Goal: Obtain resource: Download file/media

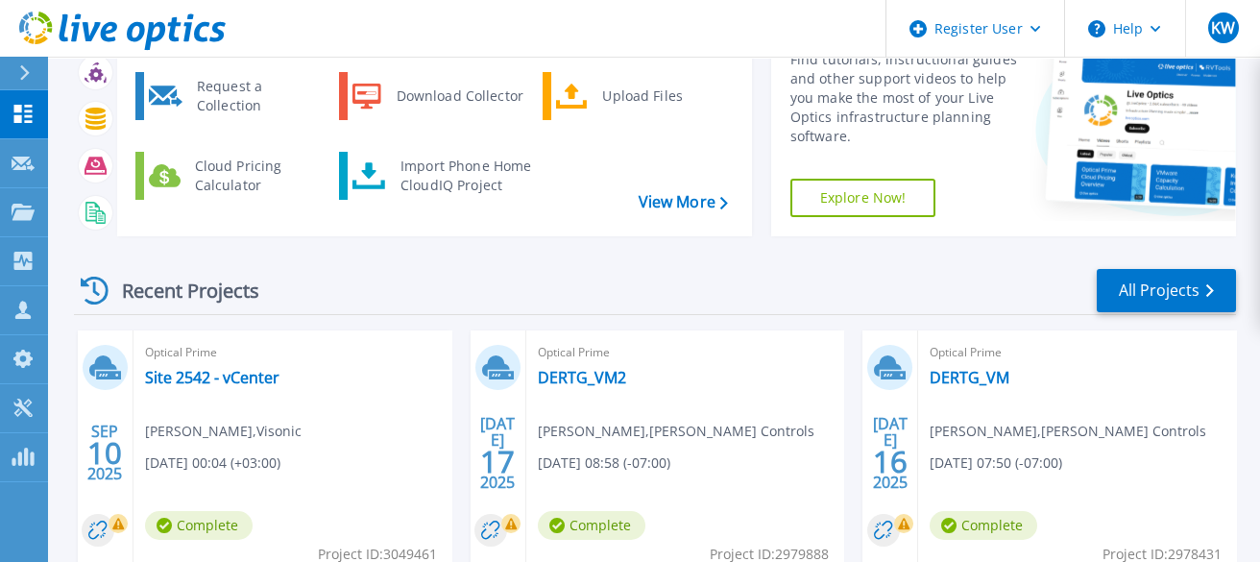
scroll to position [168, 0]
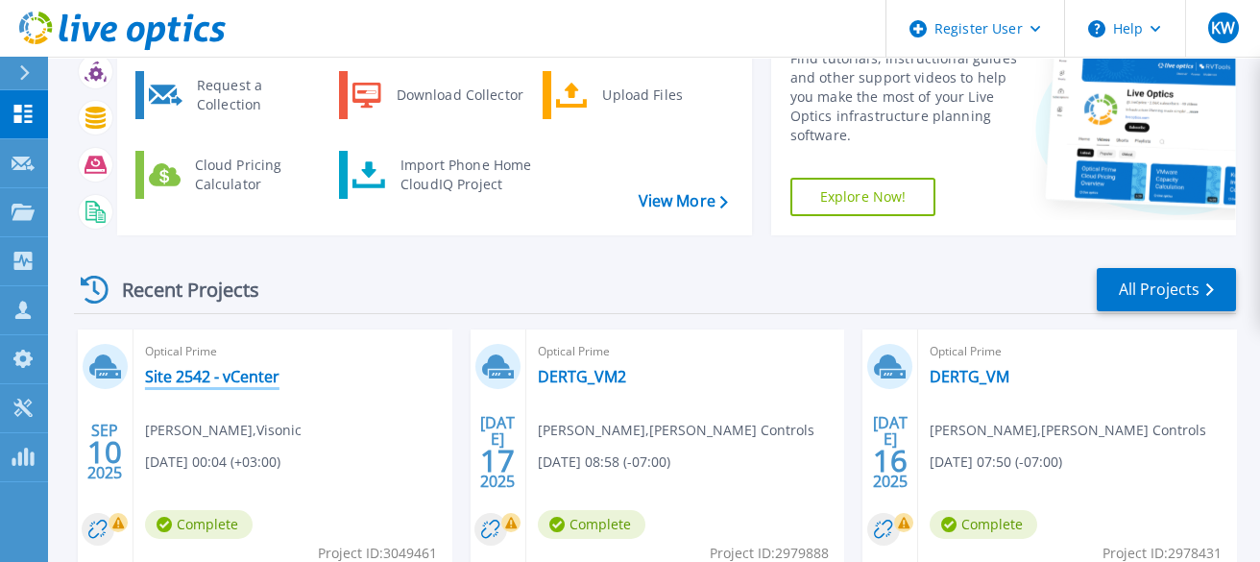
click at [250, 379] on link "Site 2542 - vCenter" at bounding box center [212, 376] width 134 height 19
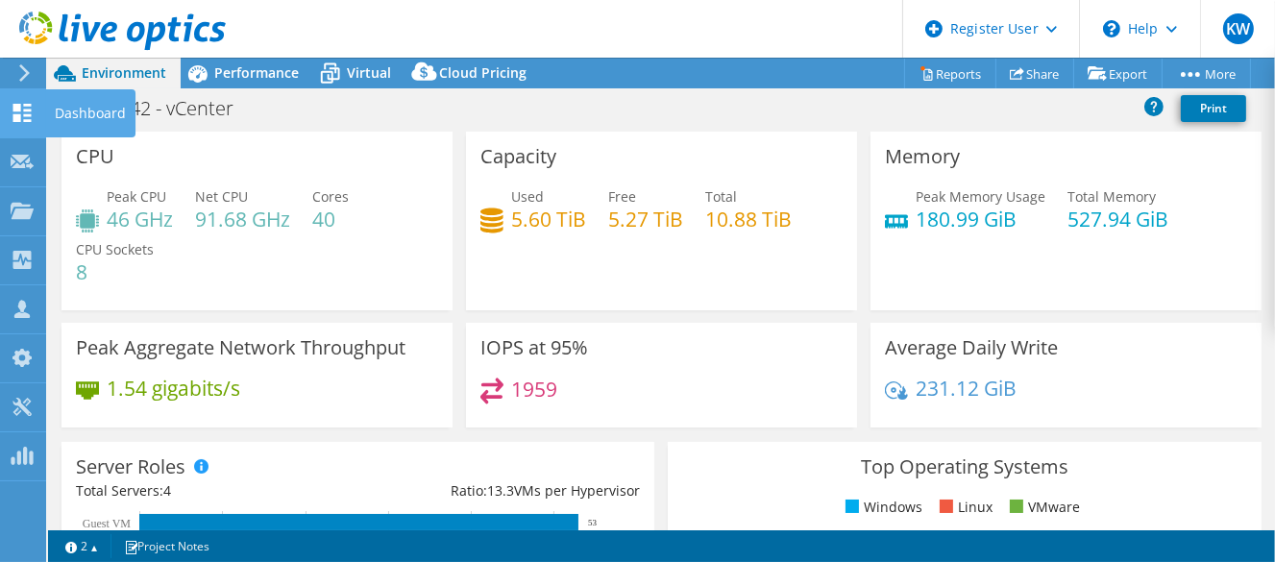
click at [25, 106] on icon at bounding box center [22, 113] width 23 height 18
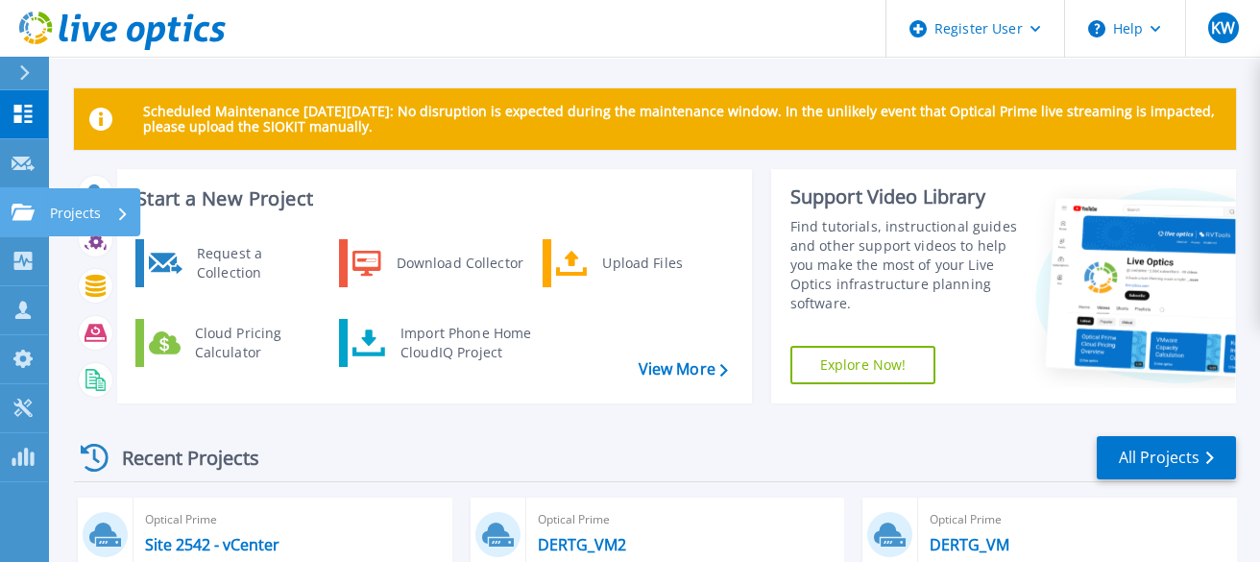
click at [30, 207] on icon at bounding box center [23, 212] width 23 height 16
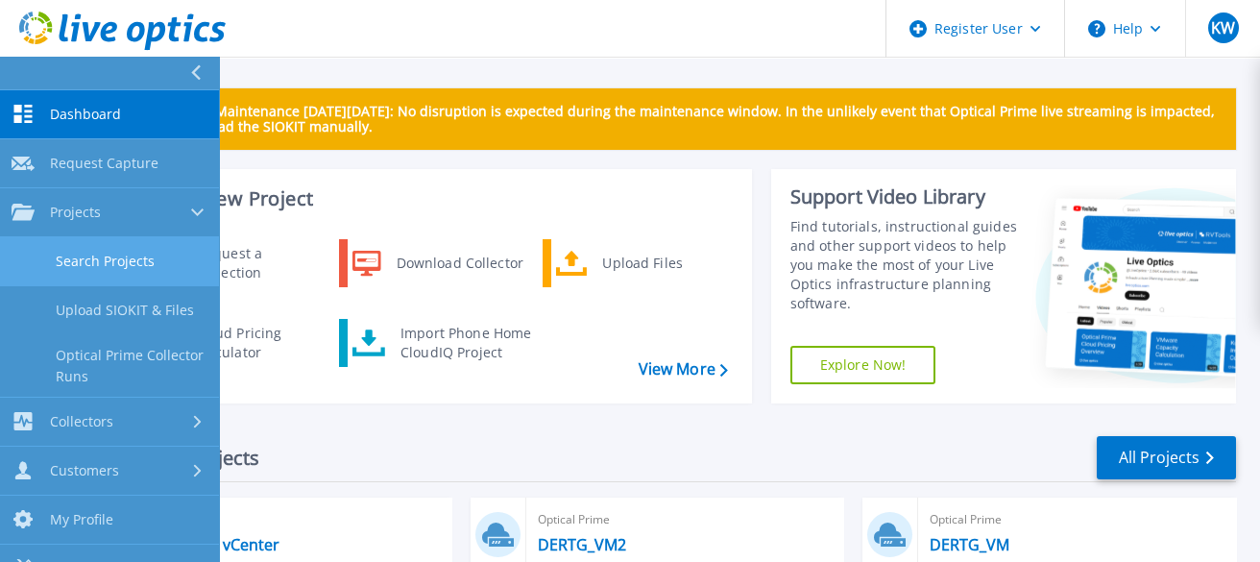
click at [88, 253] on link "Search Projects" at bounding box center [109, 261] width 219 height 49
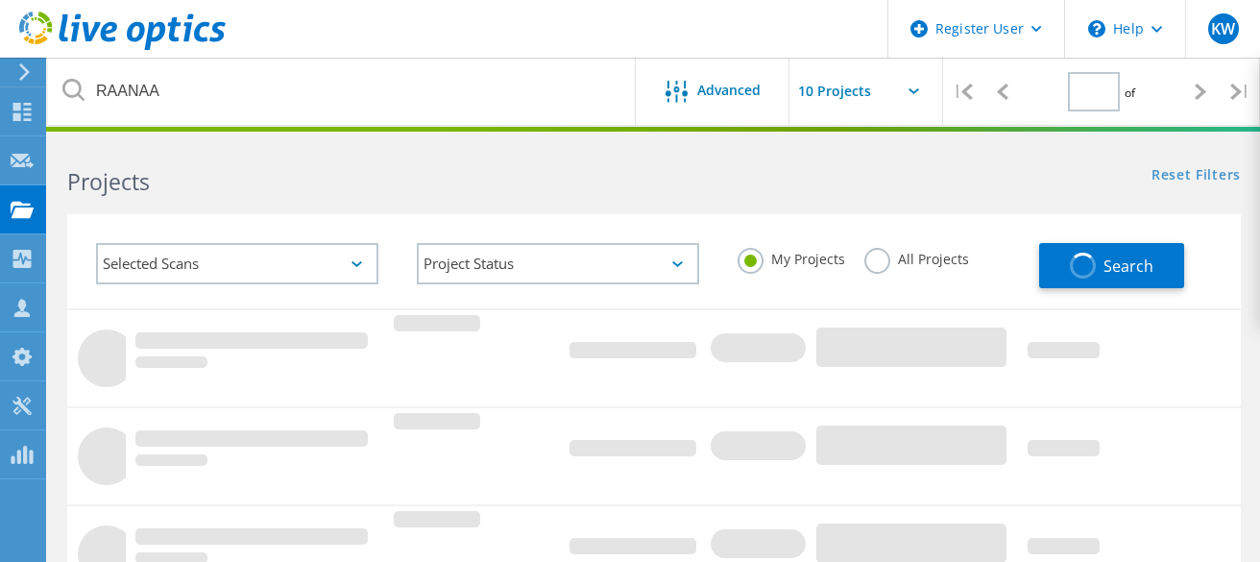
type input "1"
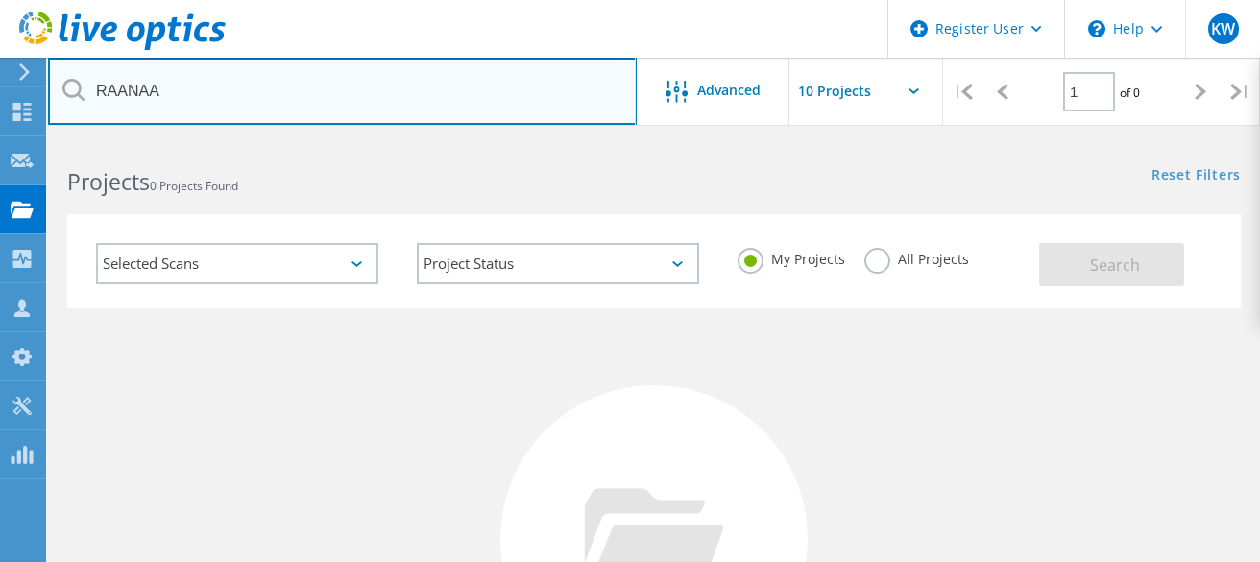
click at [133, 98] on input "RAANAA" at bounding box center [342, 91] width 589 height 67
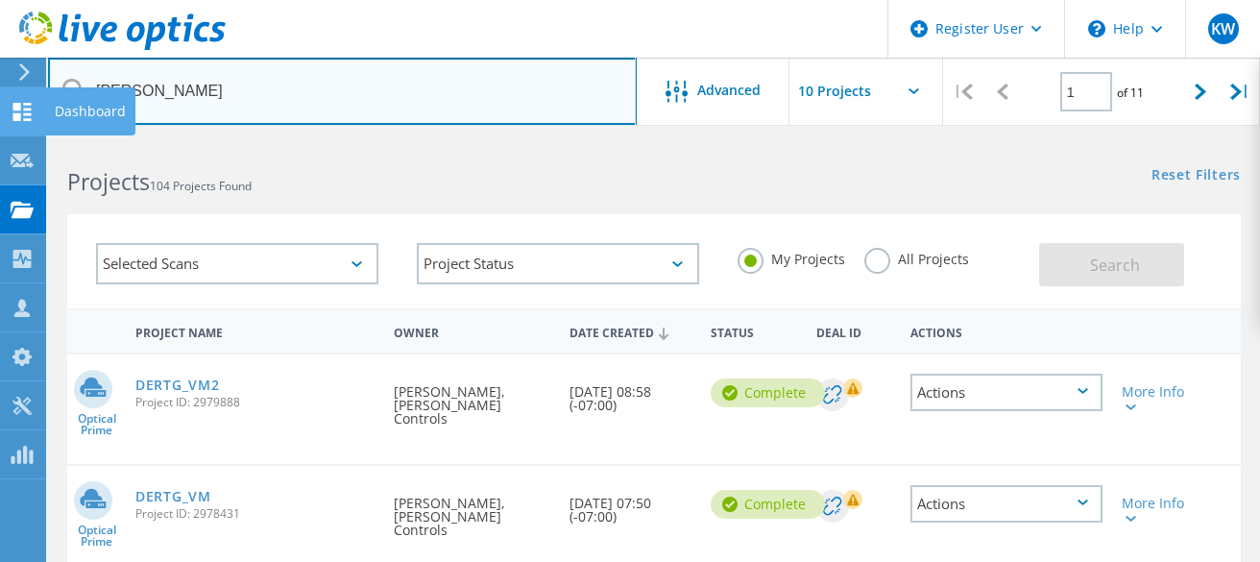
drag, startPoint x: 207, startPoint y: 85, endPoint x: 38, endPoint y: 94, distance: 168.3
click at [111, 88] on input "johnson" at bounding box center [342, 91] width 589 height 67
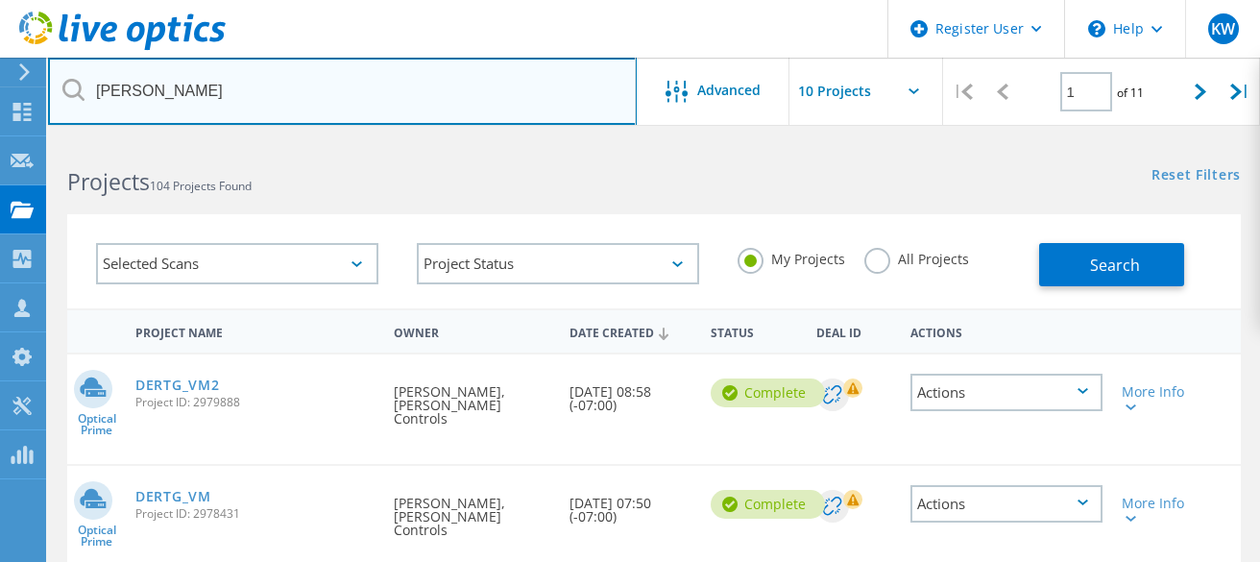
type input "yossef"
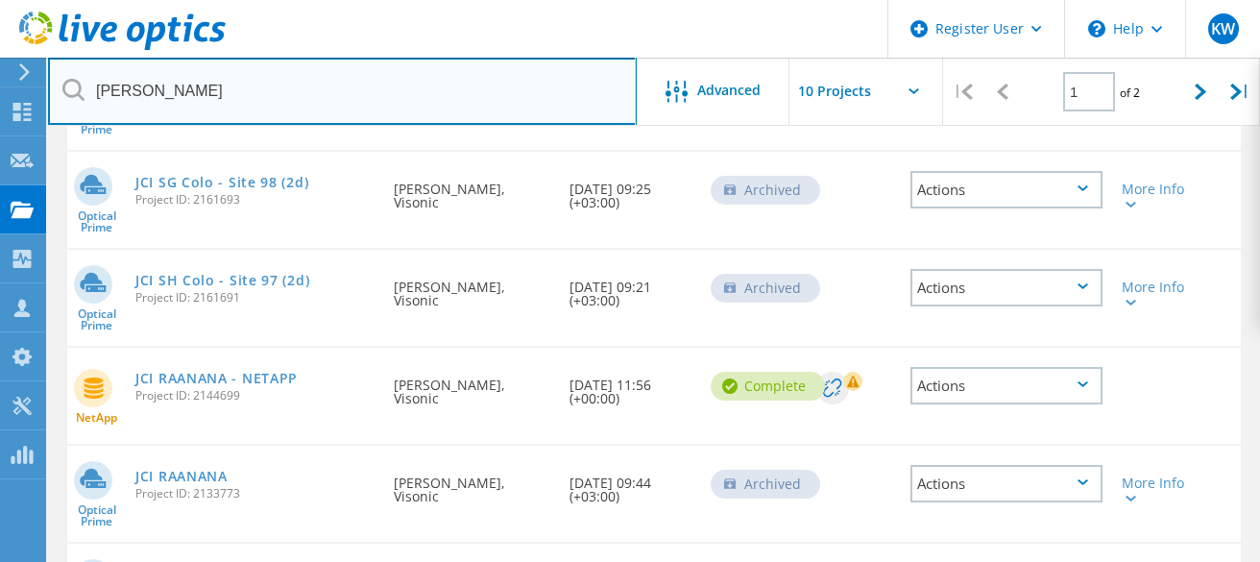
scroll to position [768, 0]
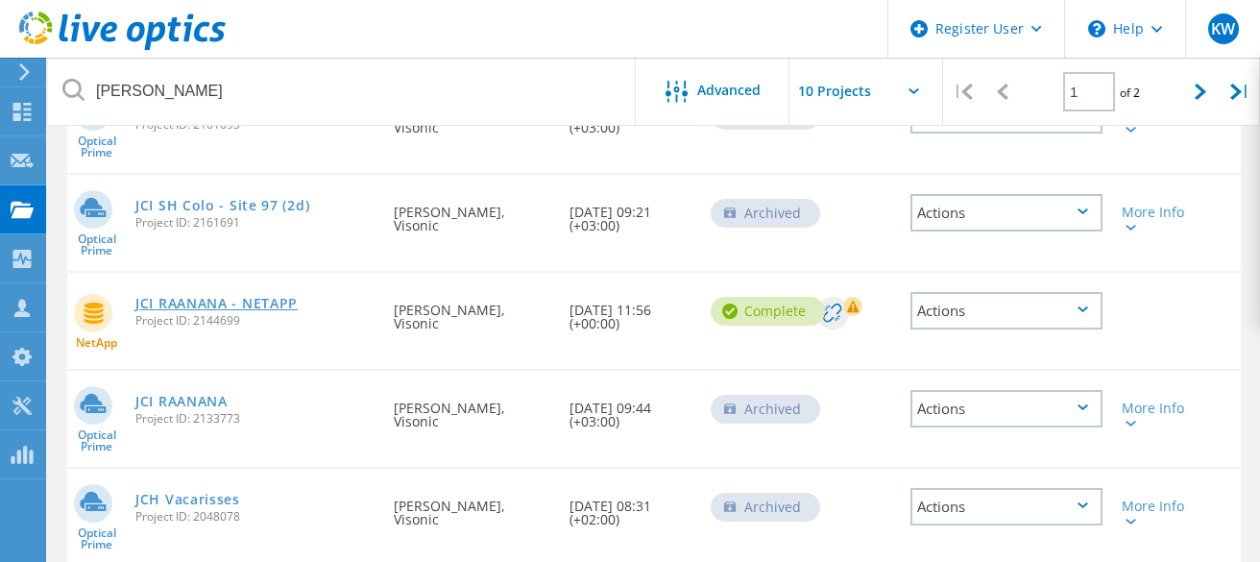
click at [234, 299] on link "JCI RAANANA - NETAPP" at bounding box center [216, 303] width 162 height 13
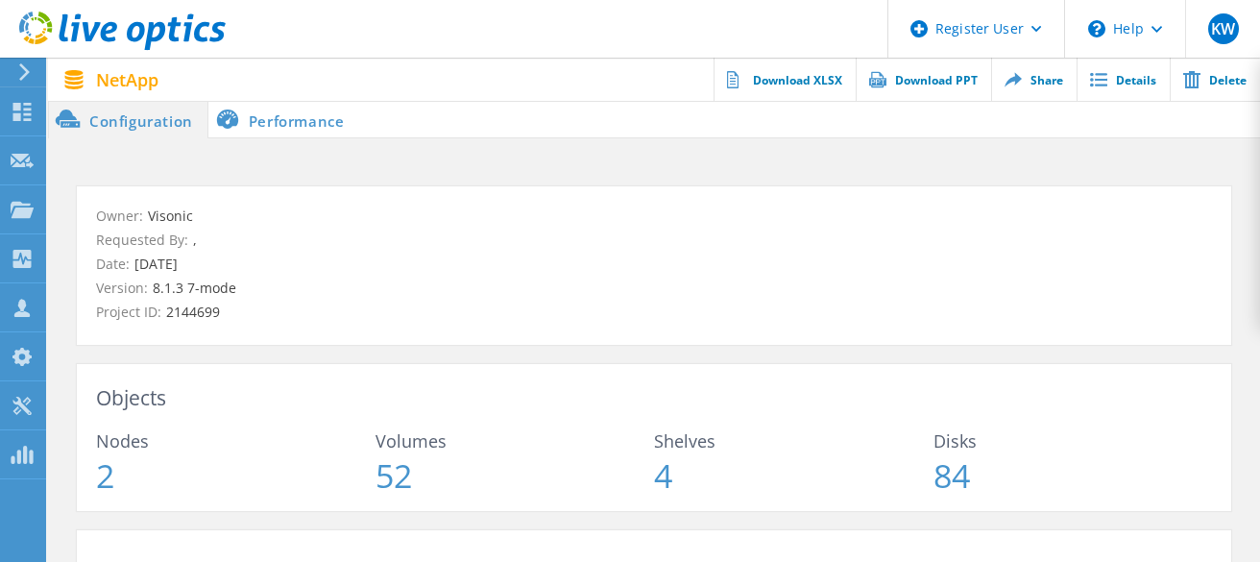
click at [299, 110] on li "Performance" at bounding box center [283, 119] width 151 height 38
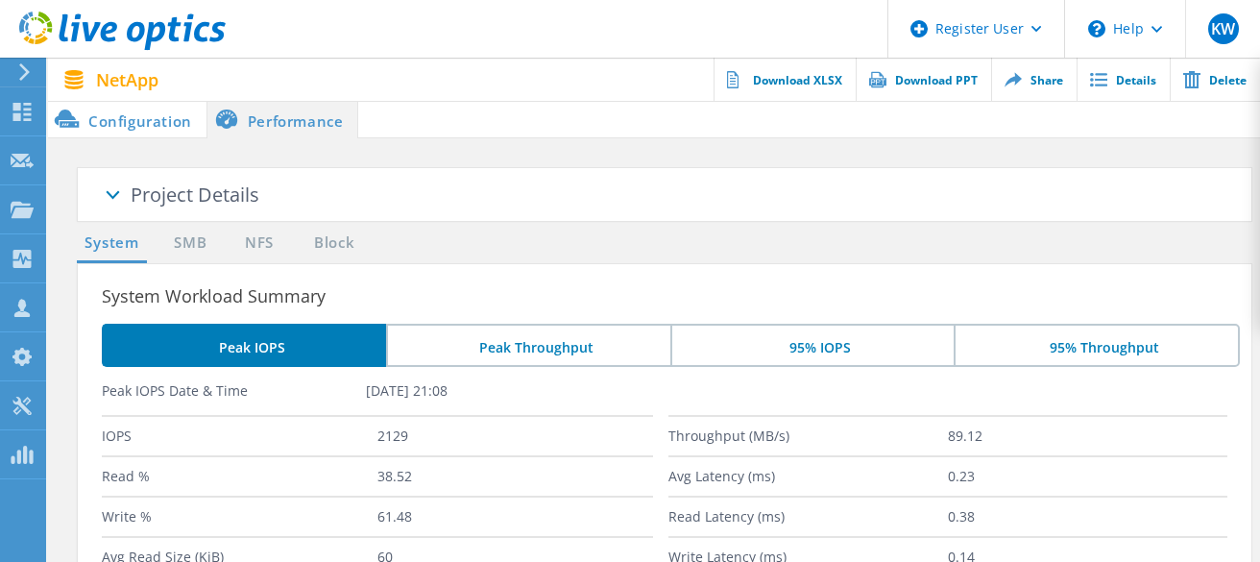
click at [127, 118] on li "Configuration" at bounding box center [127, 119] width 158 height 38
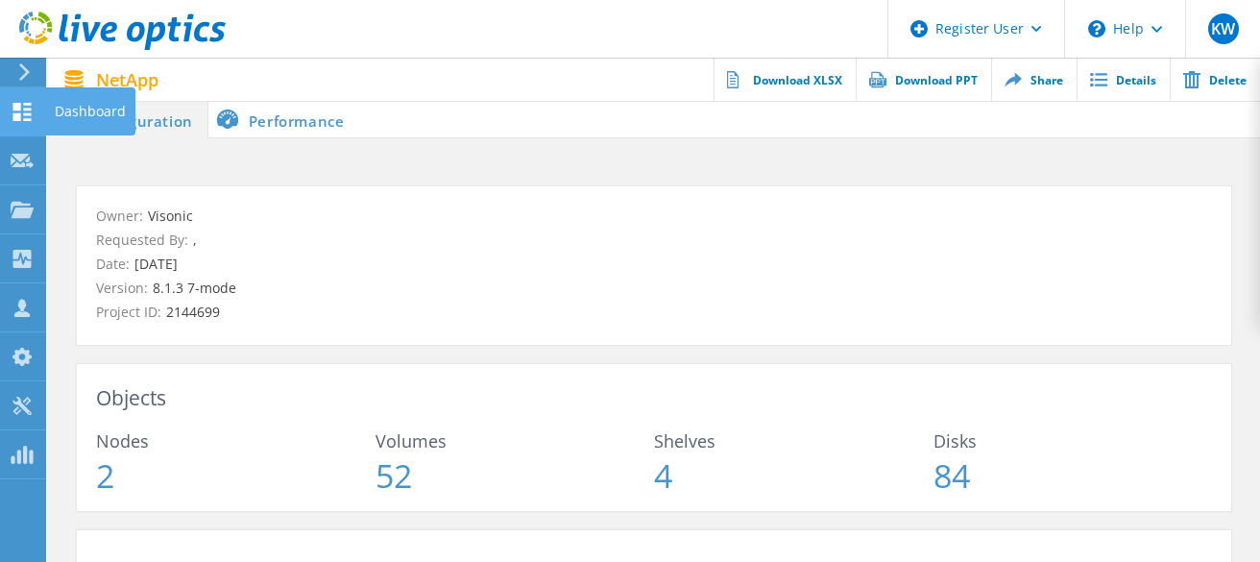
click at [65, 114] on div "Dashboard" at bounding box center [90, 111] width 71 height 13
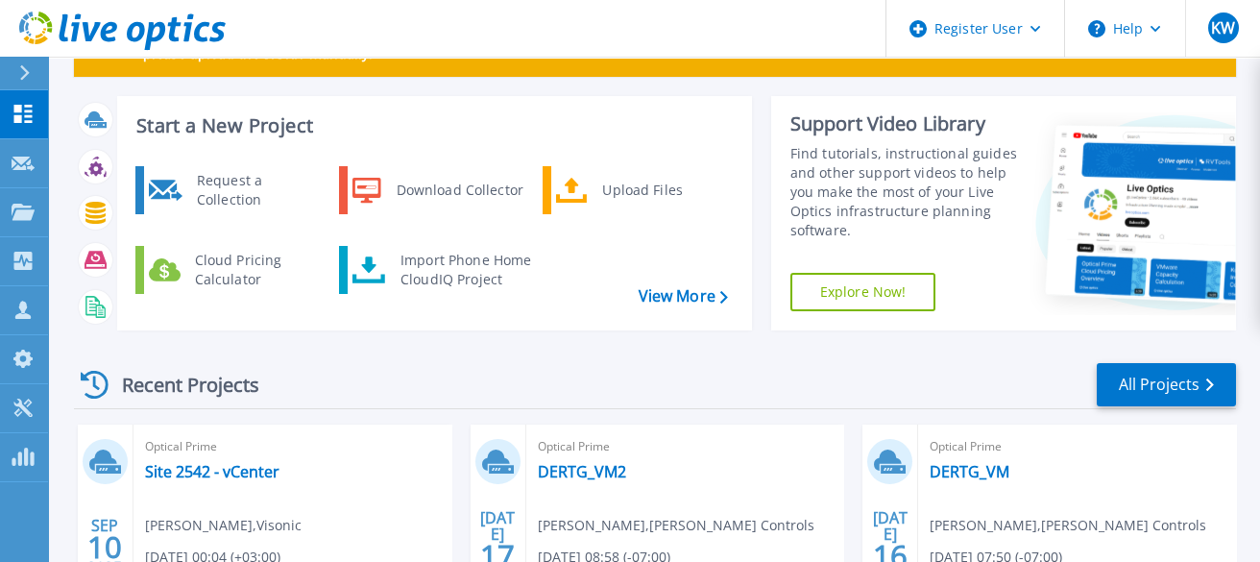
scroll to position [263, 0]
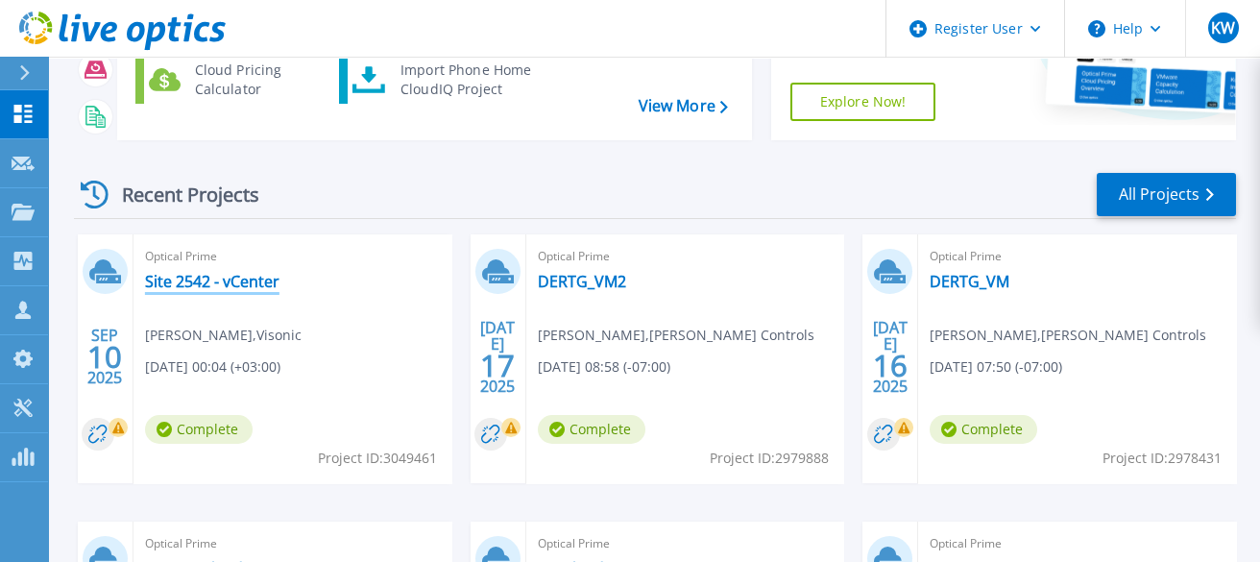
click at [191, 281] on link "Site 2542 - vCenter" at bounding box center [212, 281] width 134 height 19
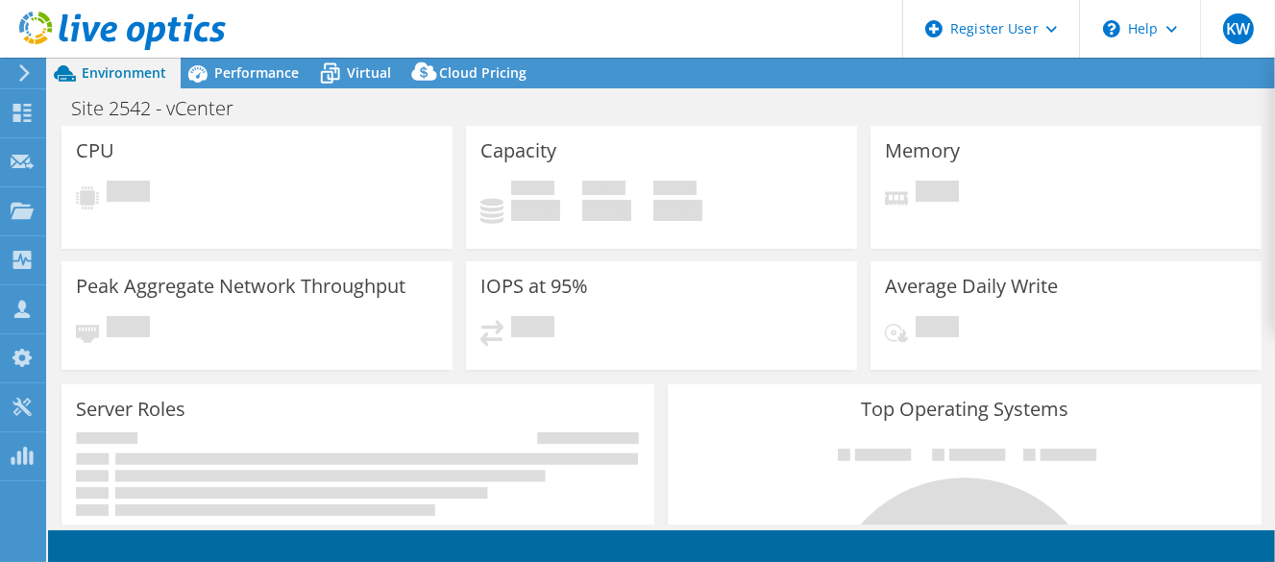
select select "USD"
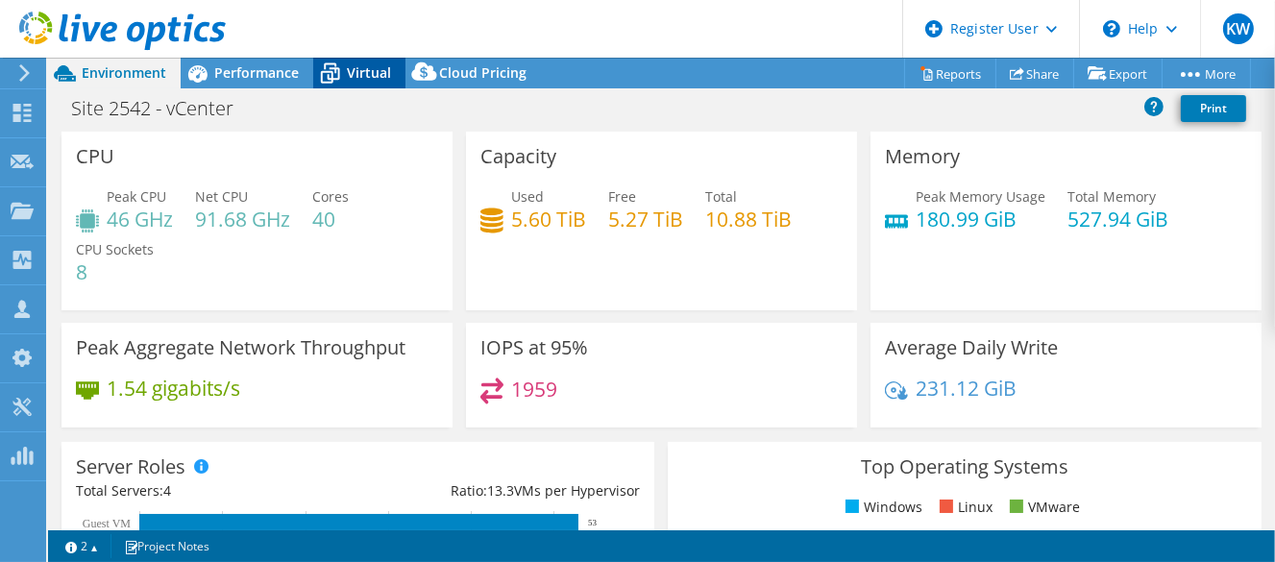
click at [368, 65] on span "Virtual" at bounding box center [369, 72] width 44 height 18
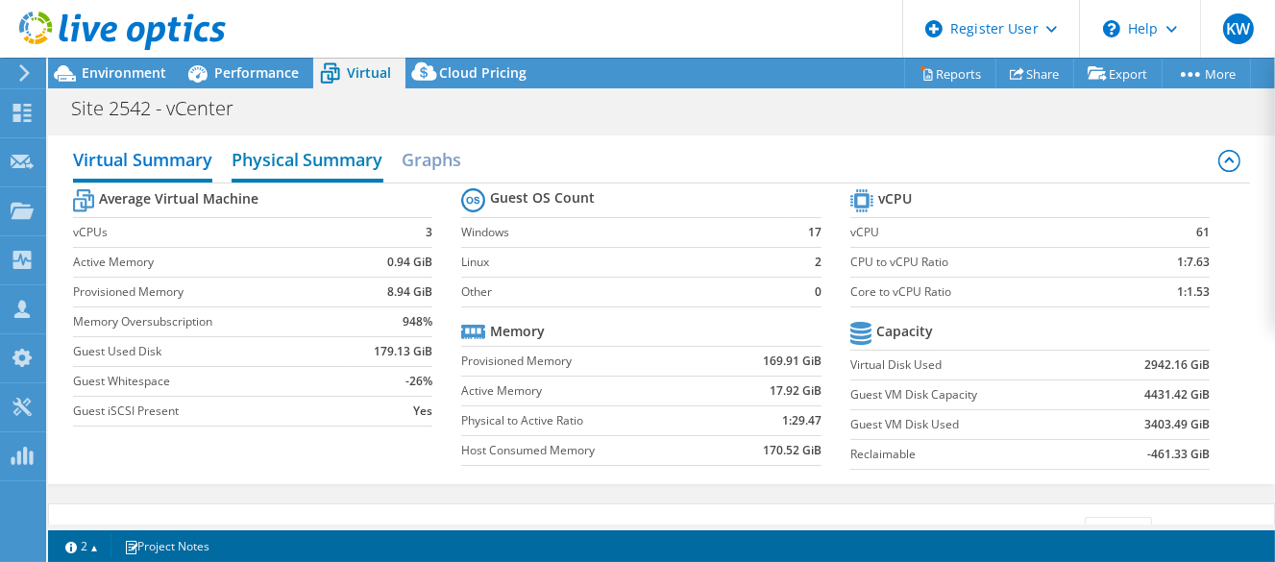
click at [287, 158] on h2 "Physical Summary" at bounding box center [307, 161] width 152 height 42
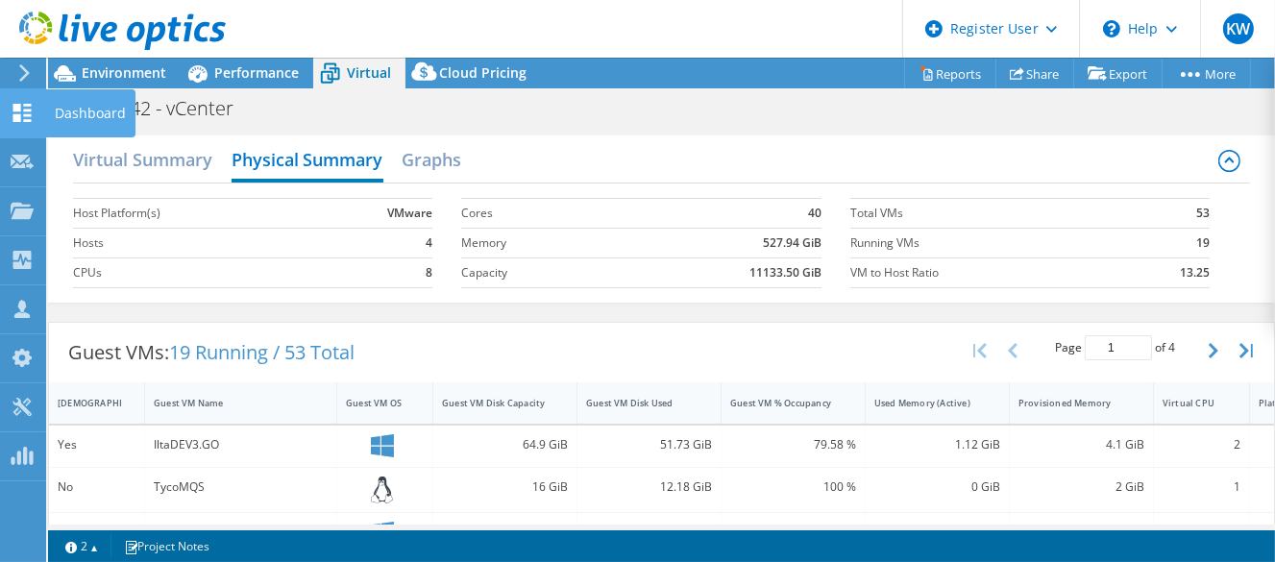
click at [26, 104] on use at bounding box center [22, 113] width 18 height 18
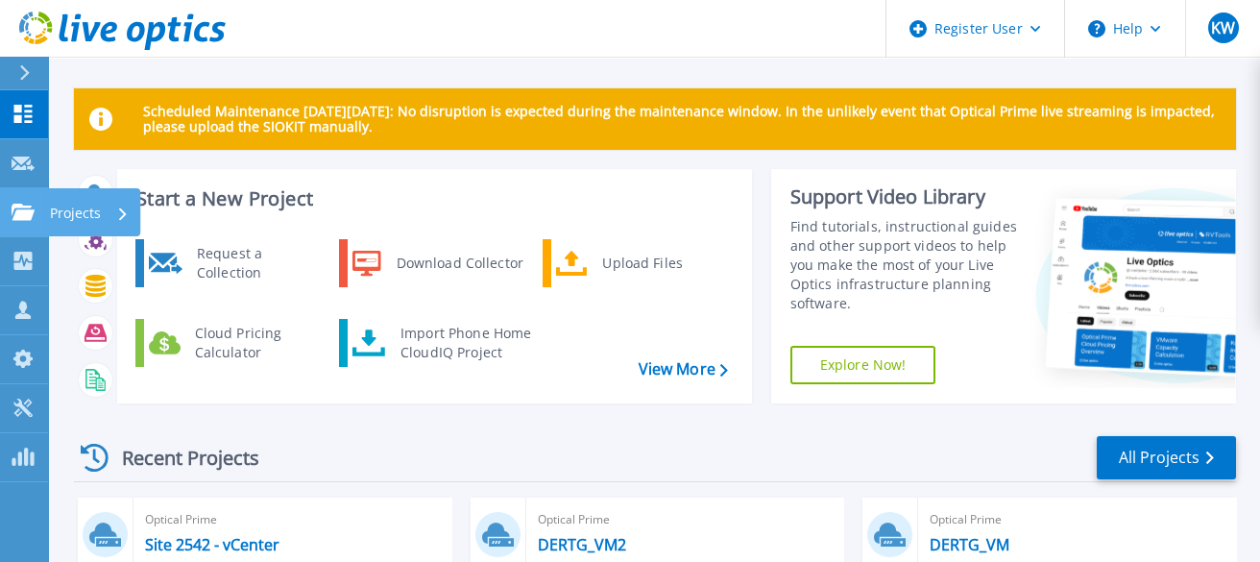
click at [22, 210] on icon at bounding box center [23, 212] width 23 height 16
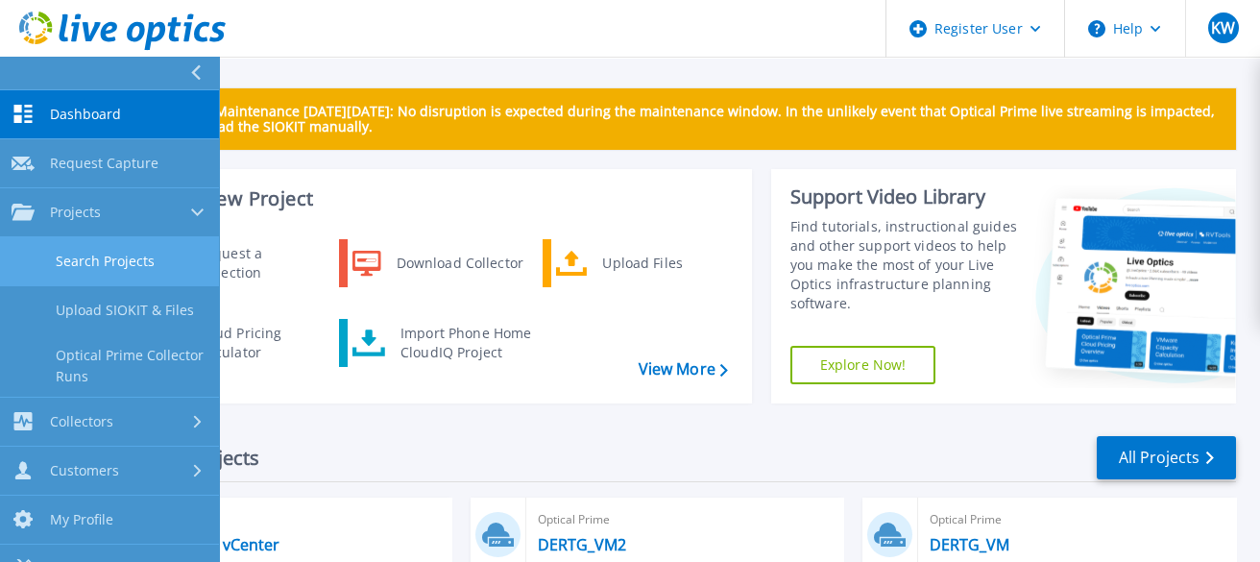
click at [106, 272] on link "Search Projects" at bounding box center [109, 261] width 219 height 49
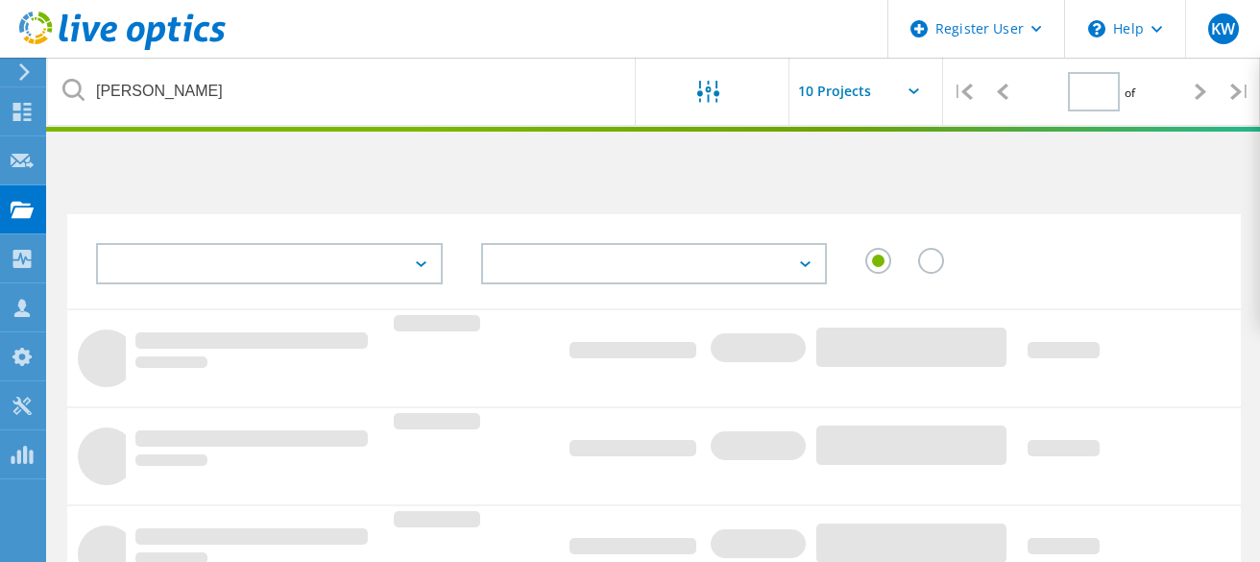
type input "1"
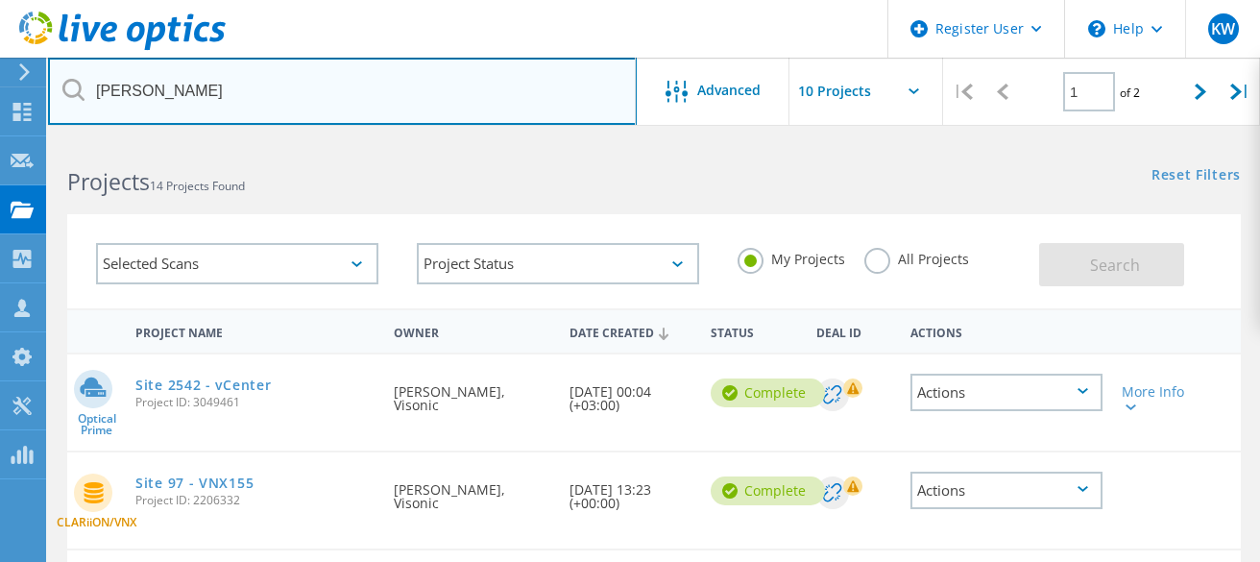
click at [124, 88] on input "[PERSON_NAME]" at bounding box center [342, 91] width 589 height 67
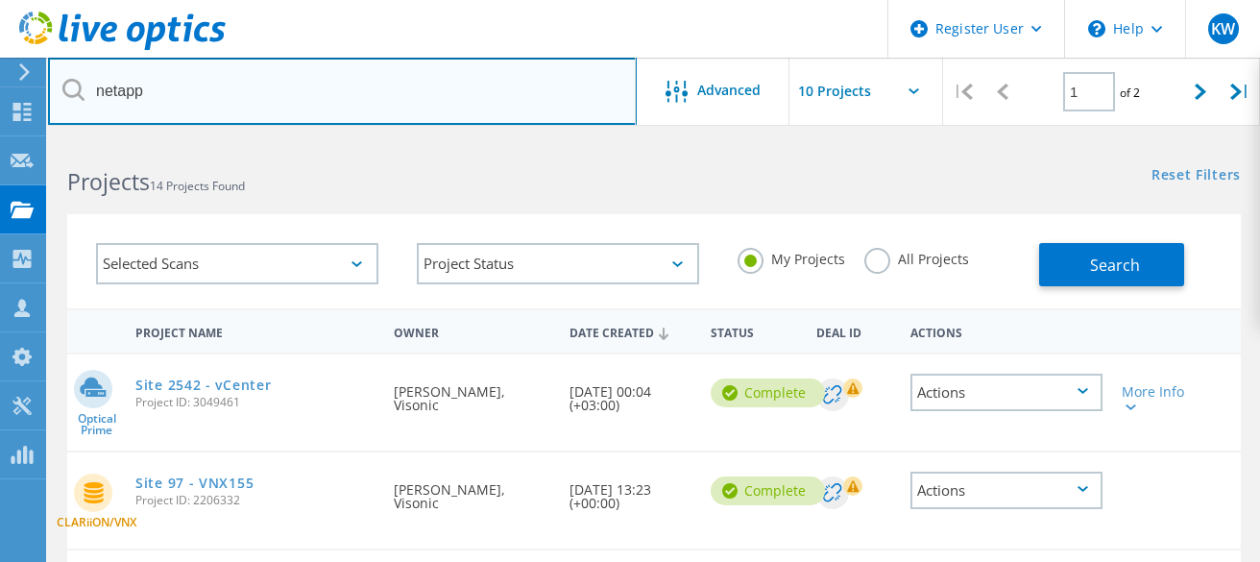
type input "netapp"
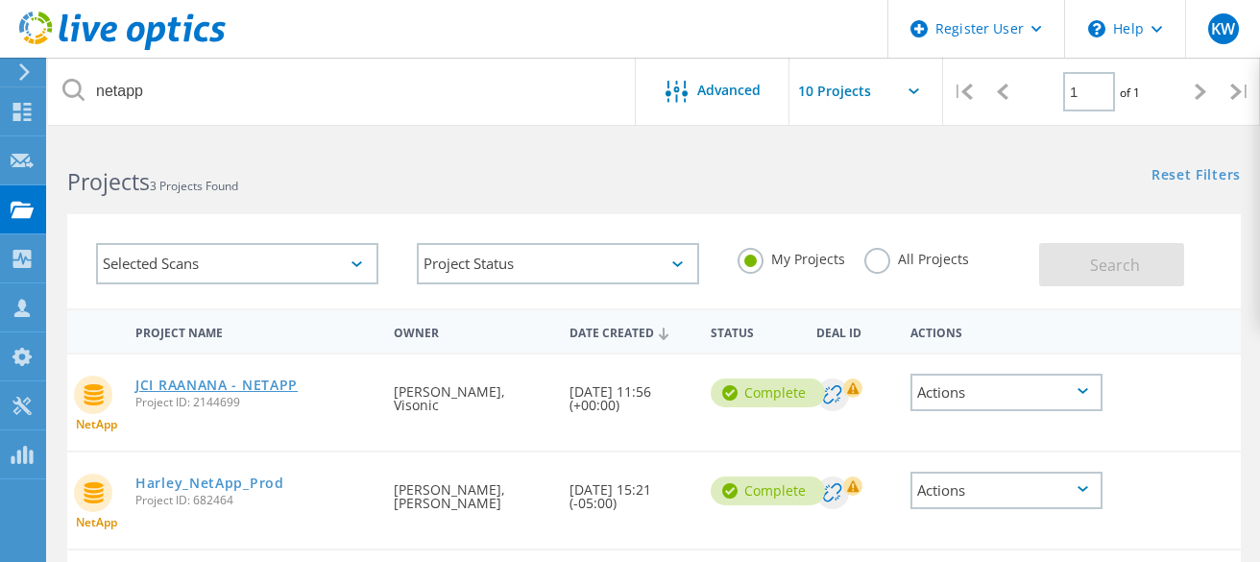
click at [237, 386] on link "JCI RAANANA - NETAPP" at bounding box center [216, 384] width 162 height 13
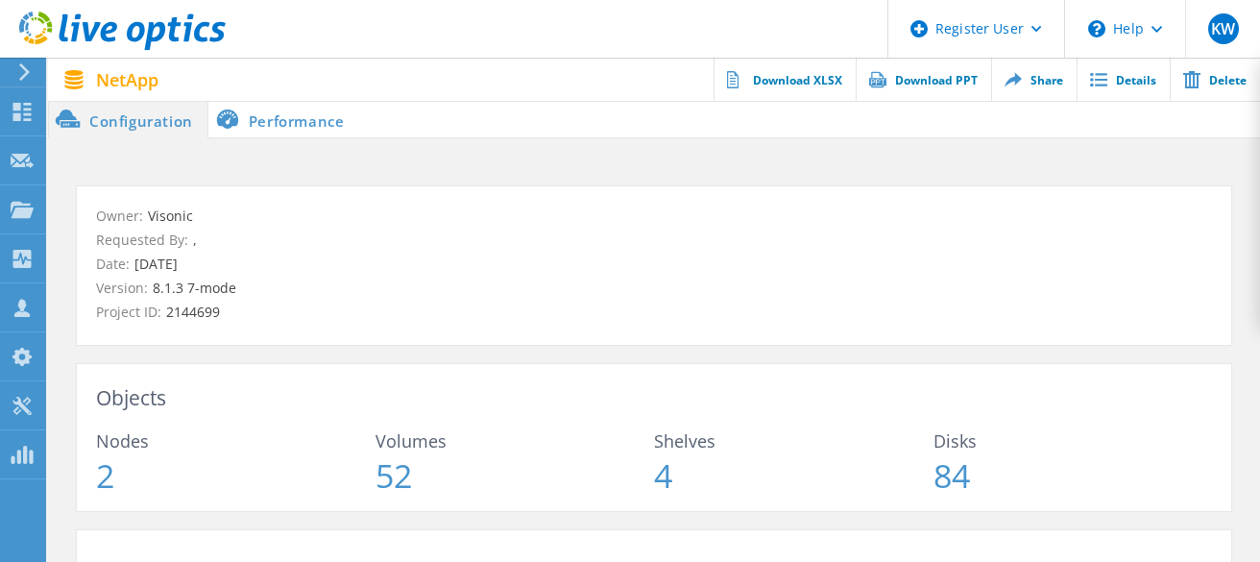
click at [452, 408] on h3 "Objects" at bounding box center [654, 398] width 1116 height 30
drag, startPoint x: 260, startPoint y: 119, endPoint x: 323, endPoint y: 187, distance: 92.5
click at [260, 119] on li "Performance" at bounding box center [283, 119] width 151 height 38
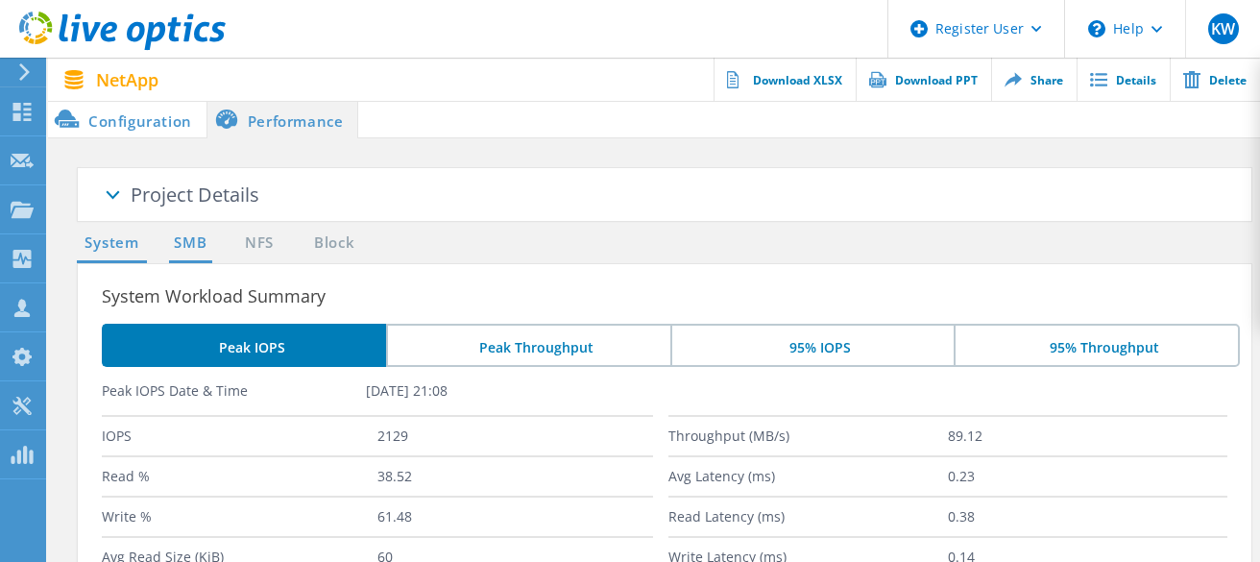
click at [201, 249] on link "SMB" at bounding box center [190, 243] width 42 height 24
click at [248, 241] on link "NFS" at bounding box center [258, 243] width 37 height 24
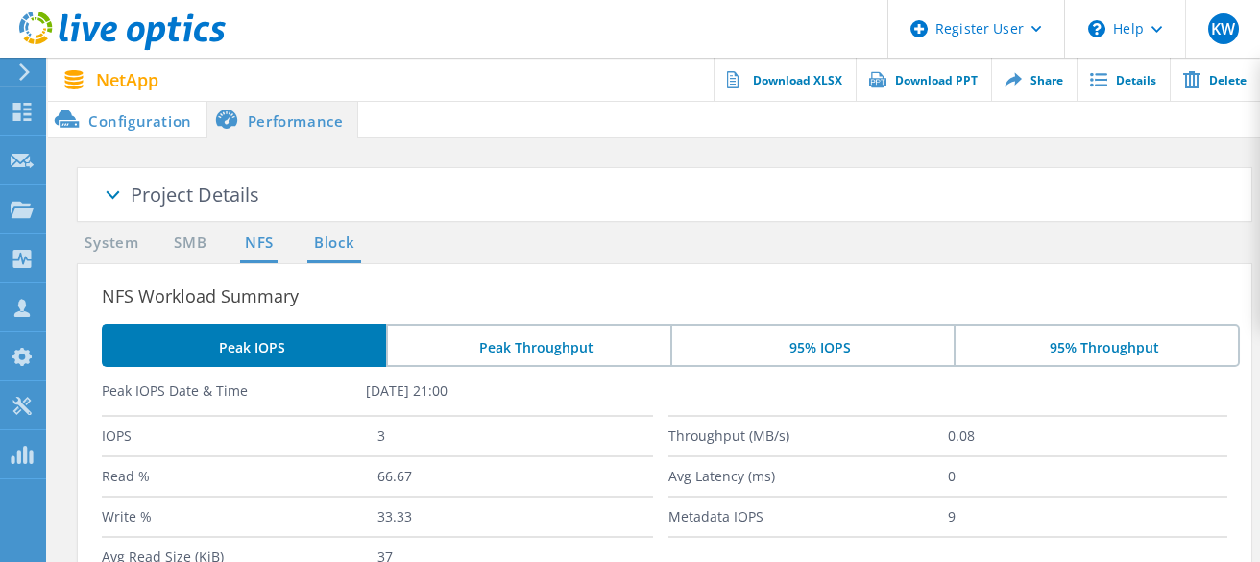
click at [333, 240] on link "Block" at bounding box center [333, 243] width 53 height 24
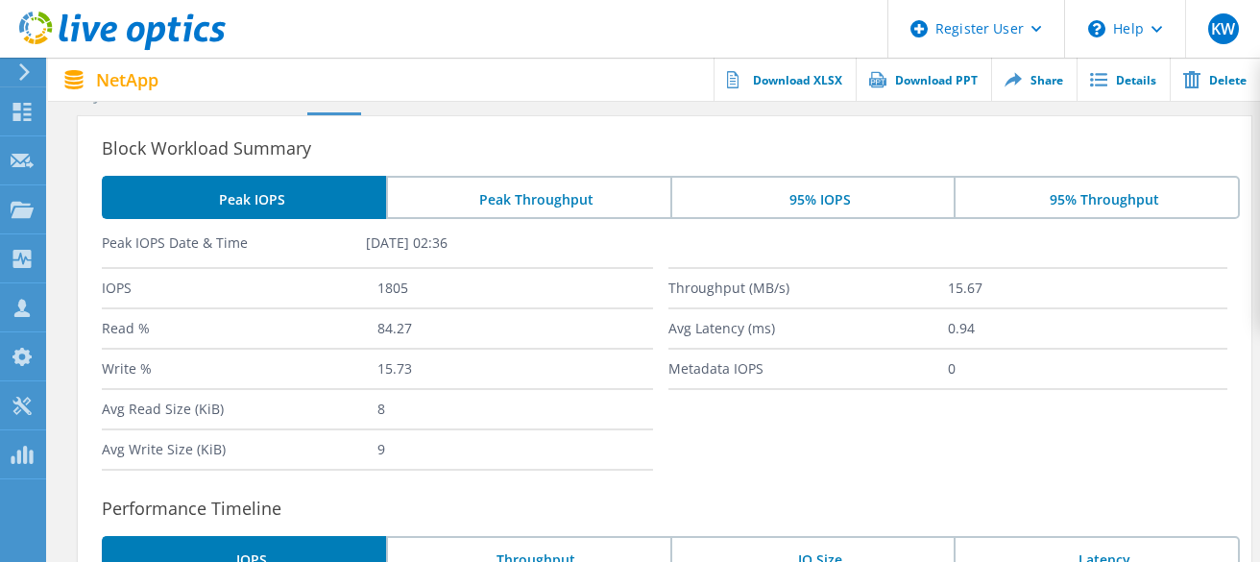
scroll to position [47, 0]
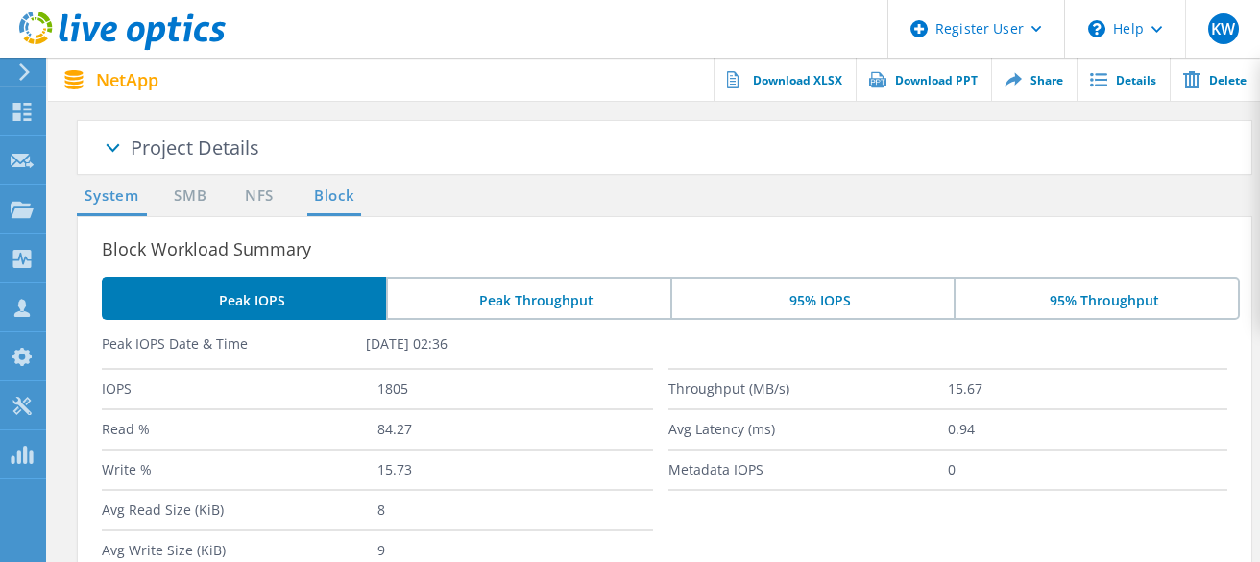
click at [135, 193] on link "System" at bounding box center [112, 196] width 70 height 24
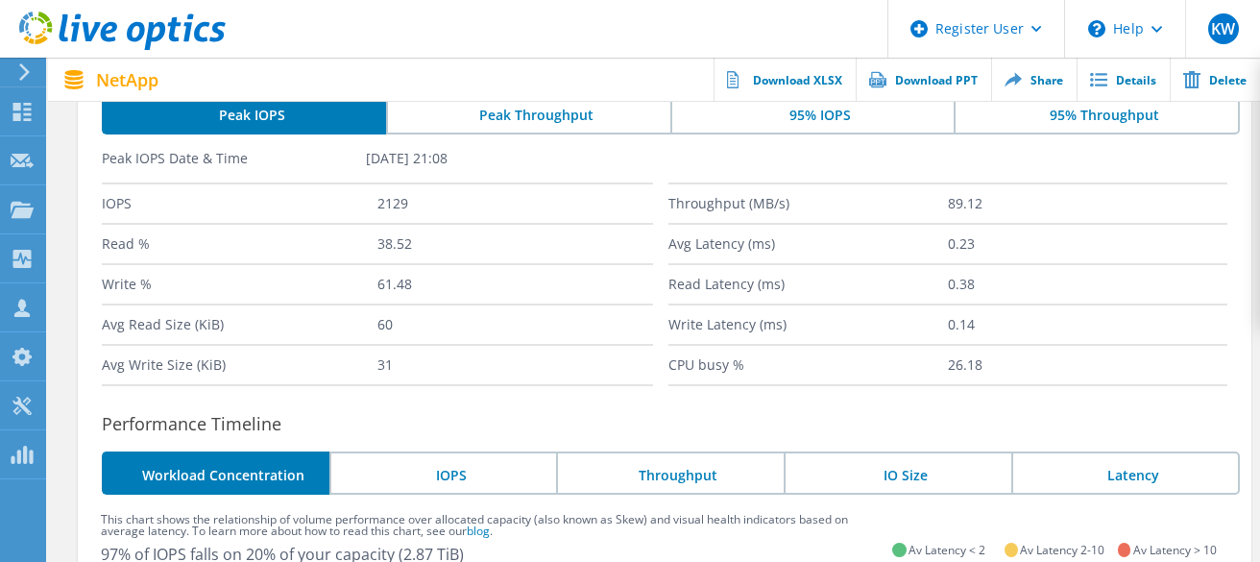
scroll to position [0, 0]
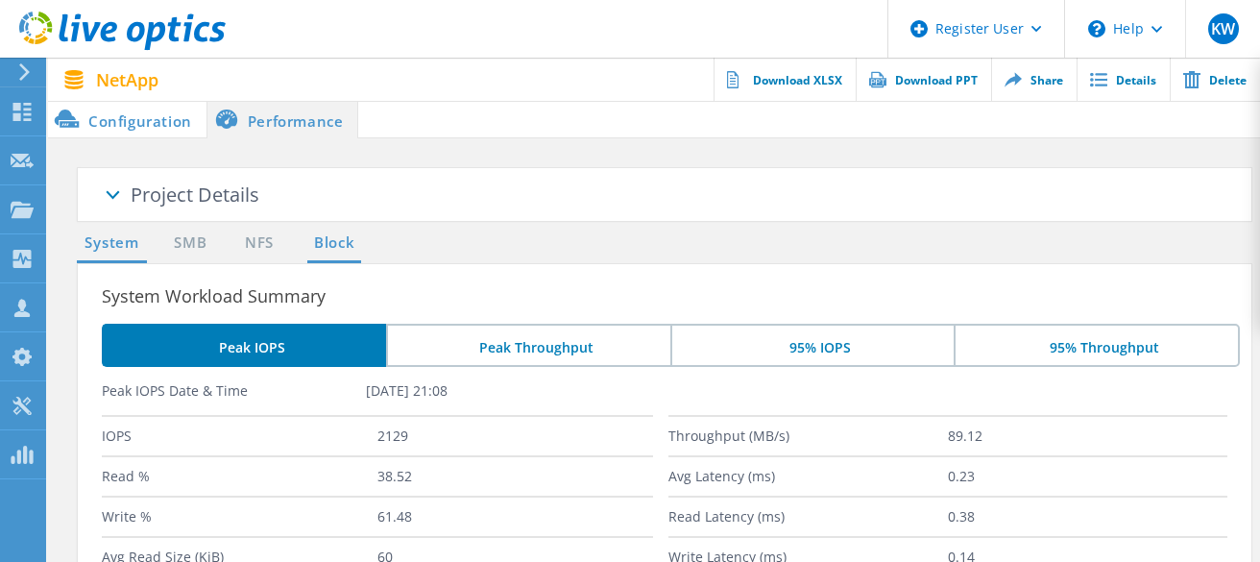
click at [333, 245] on link "Block" at bounding box center [333, 243] width 53 height 24
click at [167, 125] on li "Configuration" at bounding box center [127, 119] width 158 height 38
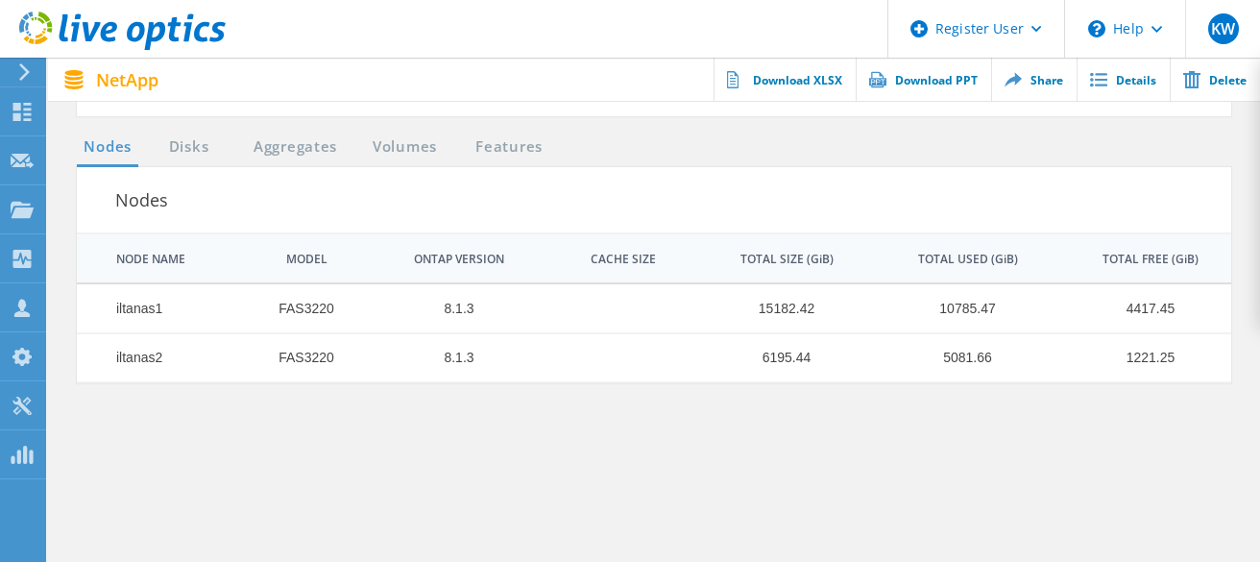
scroll to position [1561, 0]
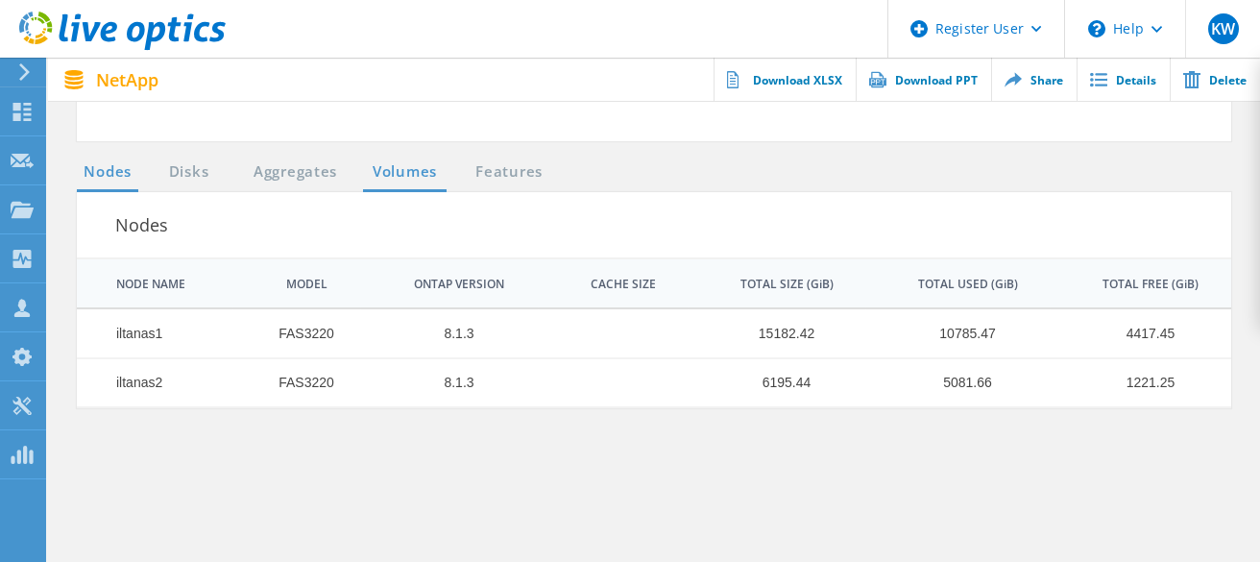
click at [408, 174] on link "Volumes" at bounding box center [405, 172] width 84 height 24
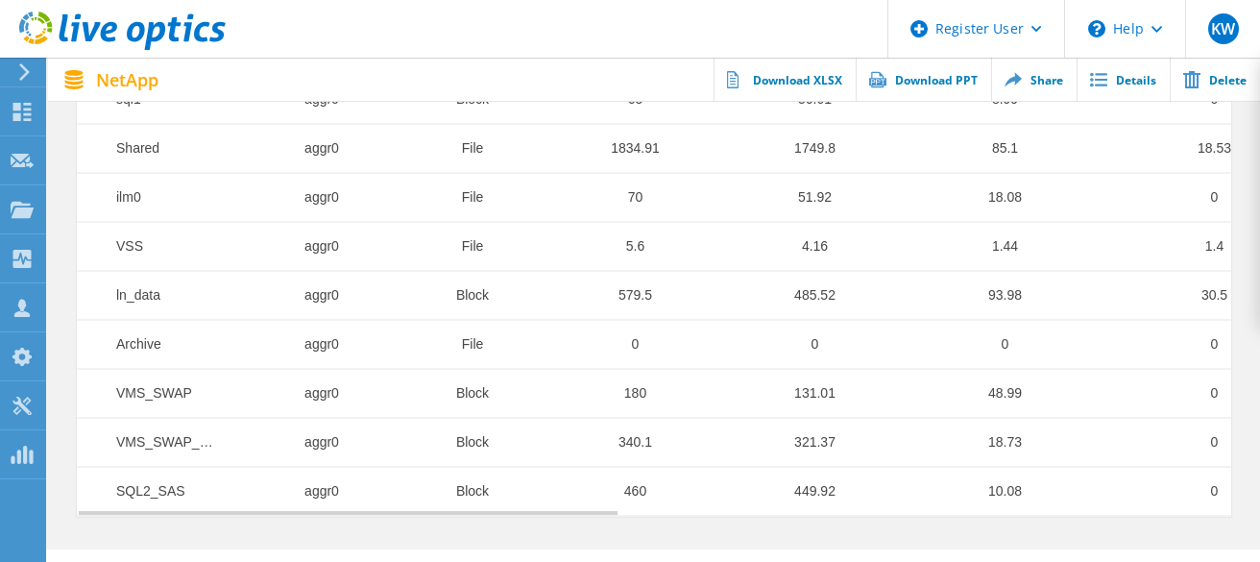
scroll to position [1840, 0]
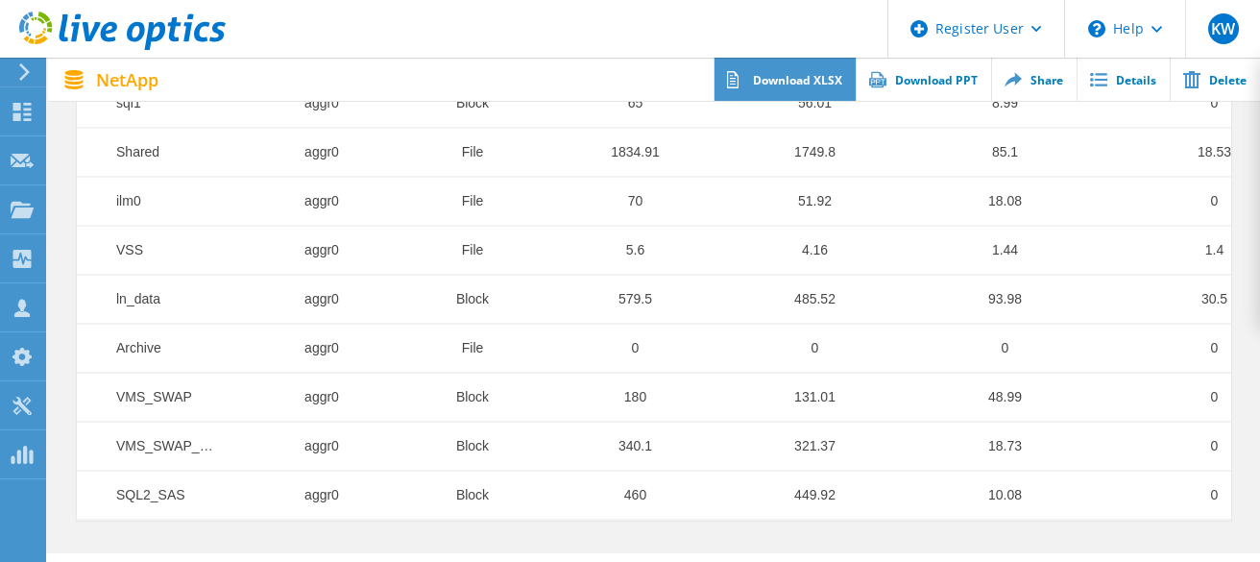
click at [796, 74] on link "Download XLSX" at bounding box center [785, 79] width 142 height 43
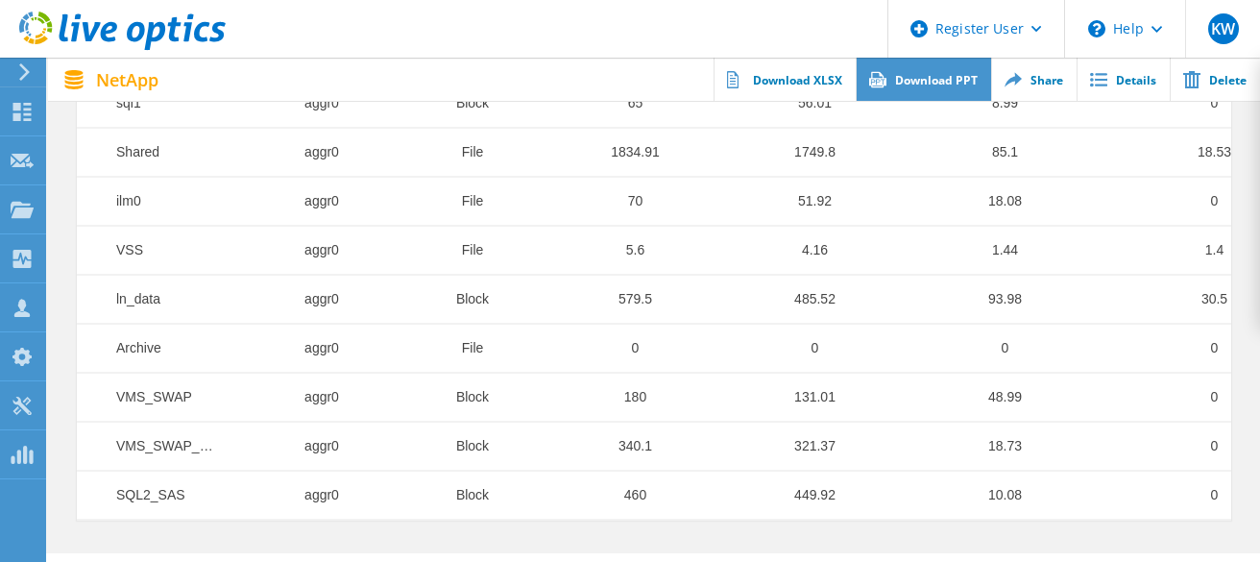
click at [902, 85] on link "Download PPT" at bounding box center [923, 79] width 135 height 43
